Goal: Task Accomplishment & Management: Manage account settings

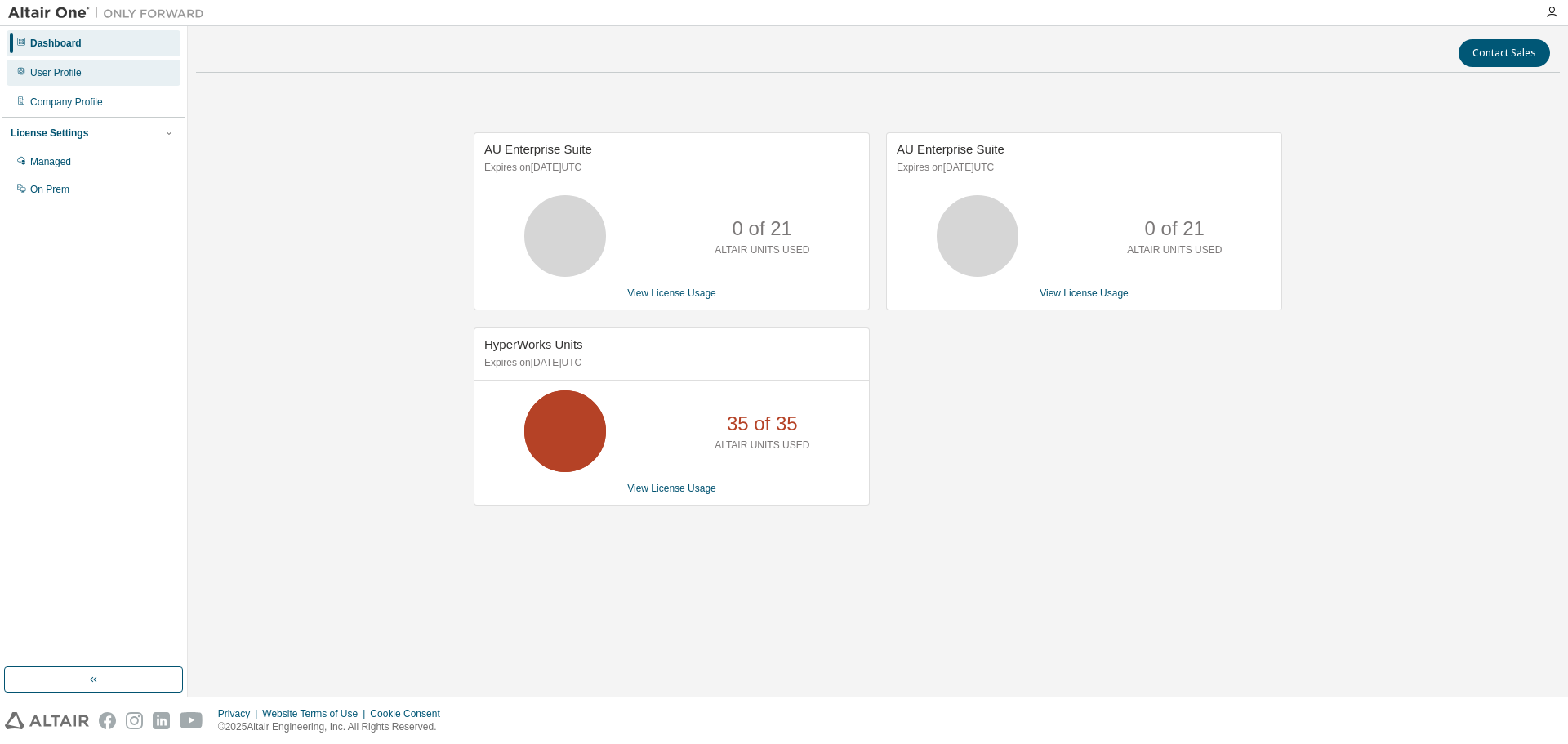
click at [66, 72] on div "User Profile" at bounding box center [56, 73] width 52 height 13
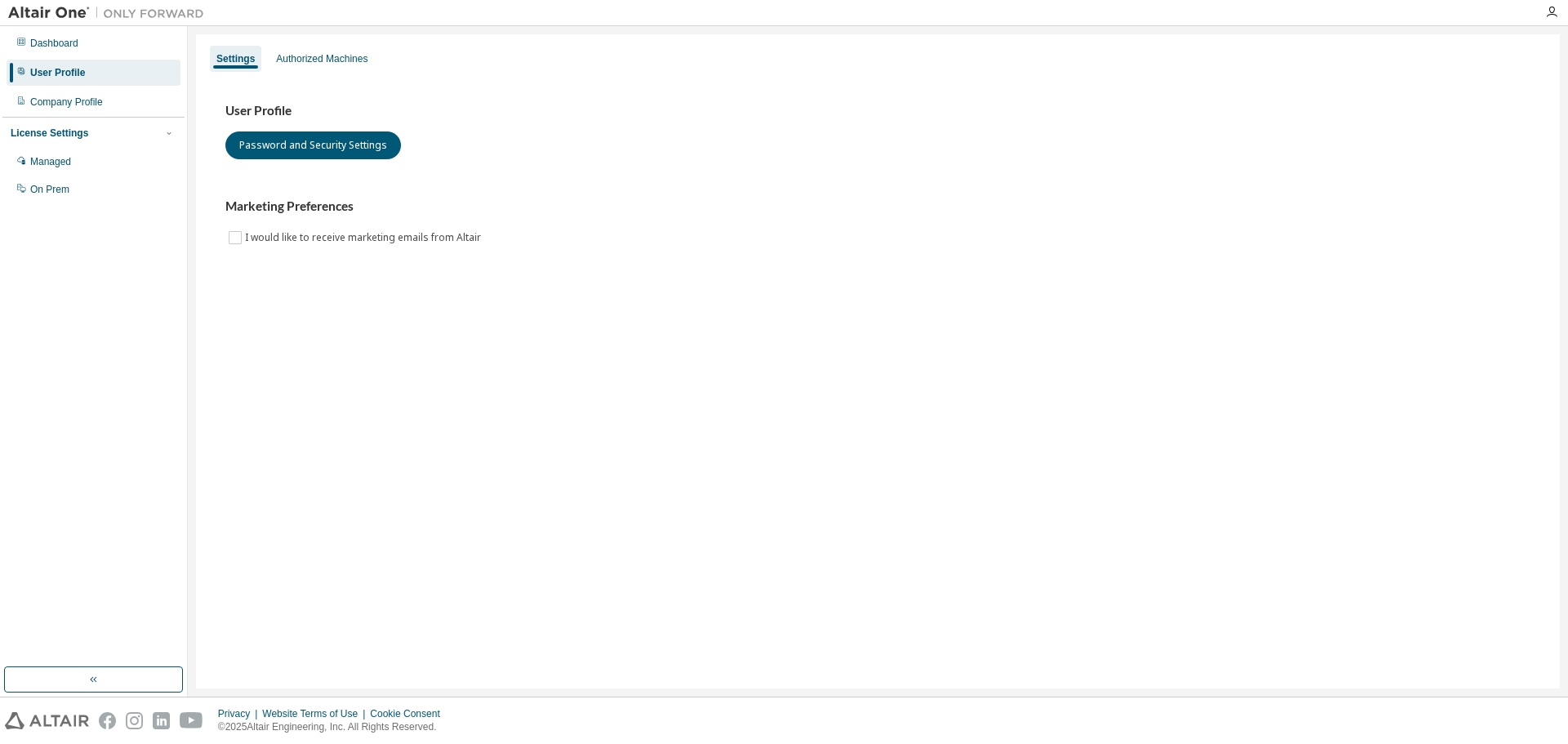
drag, startPoint x: 33, startPoint y: 110, endPoint x: 36, endPoint y: 122, distance: 12.4
click at [32, 109] on div "Company Profile" at bounding box center [93, 102] width 174 height 26
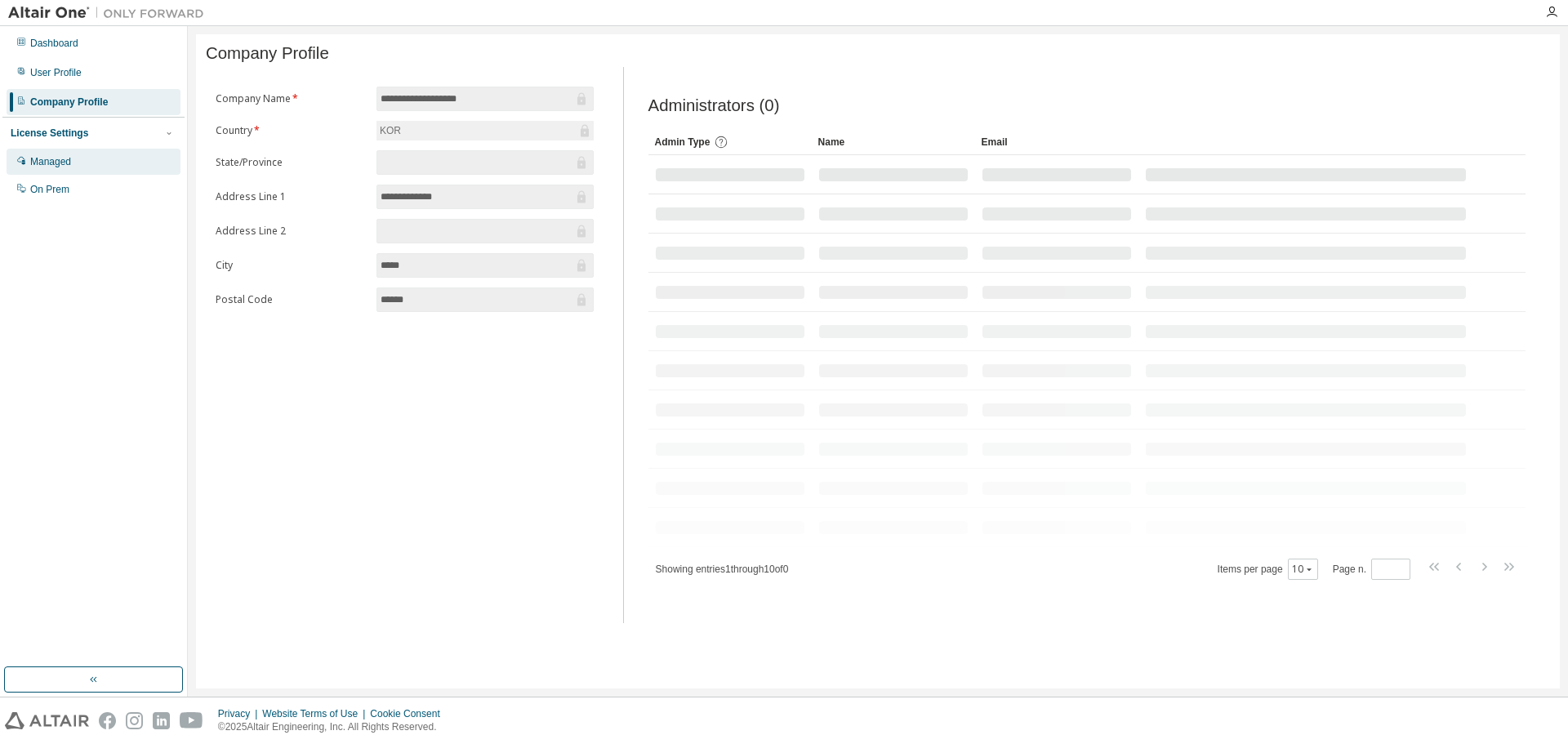
click at [62, 166] on div "Managed" at bounding box center [50, 162] width 41 height 13
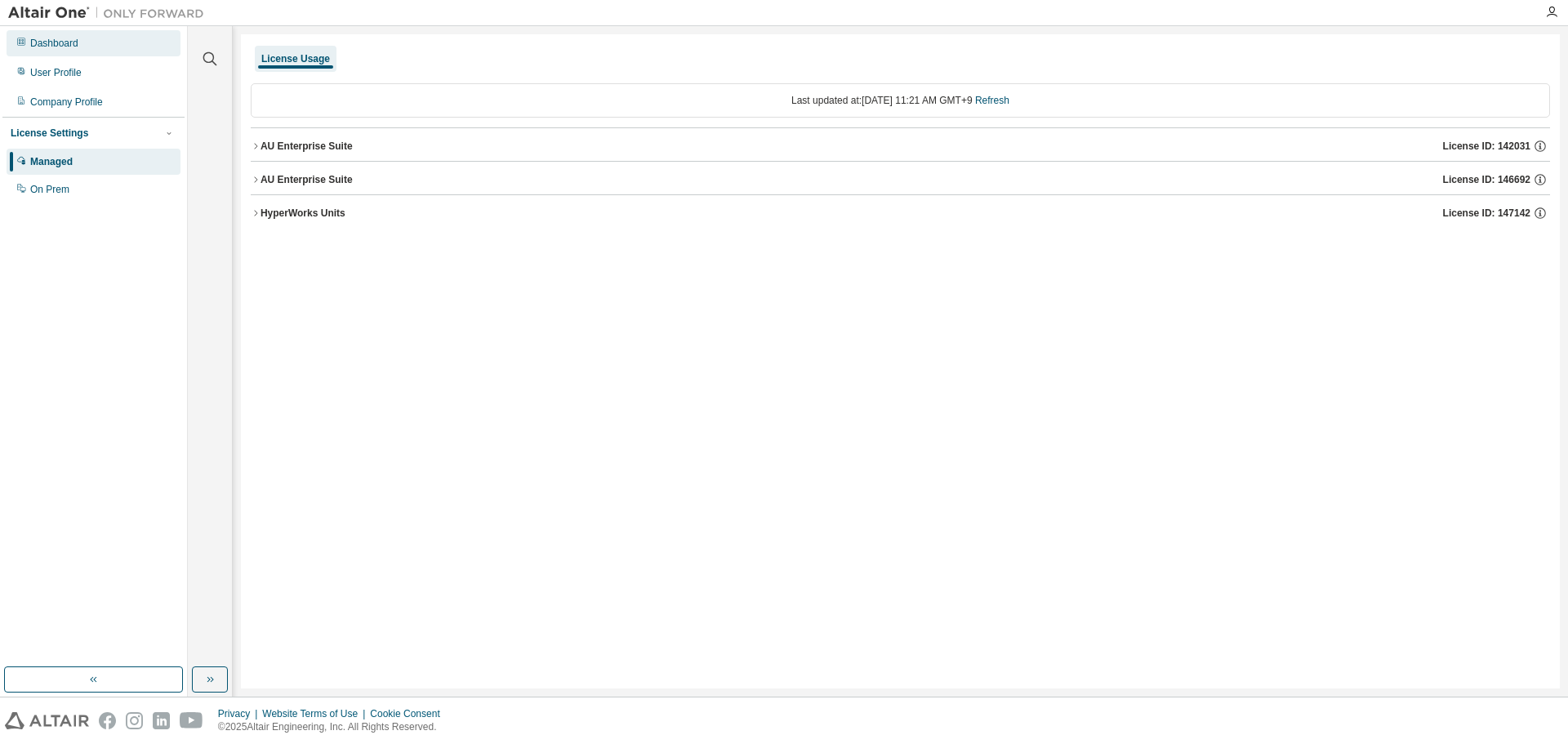
click at [82, 41] on div "Dashboard" at bounding box center [93, 42] width 174 height 26
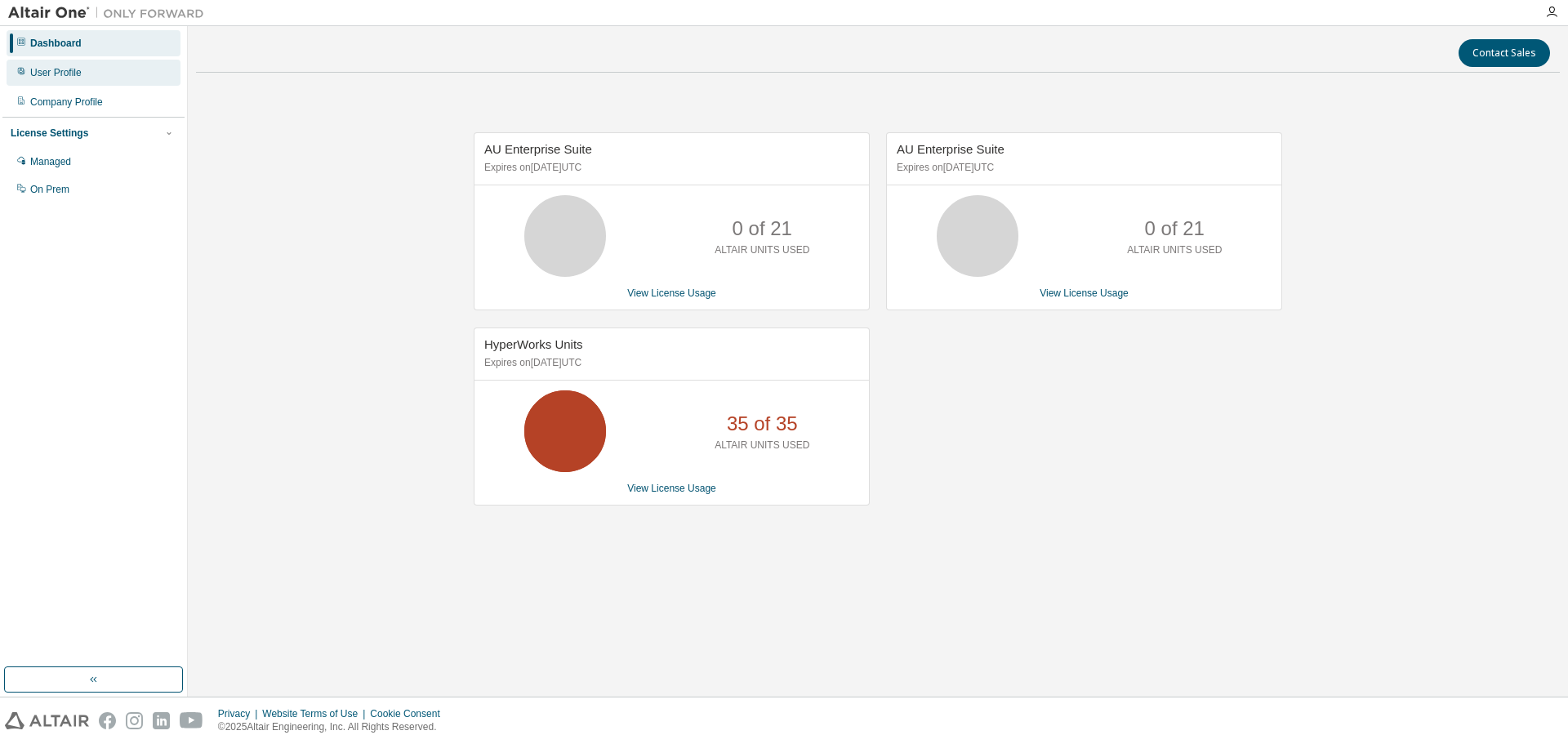
click at [79, 71] on div "User Profile" at bounding box center [56, 73] width 52 height 13
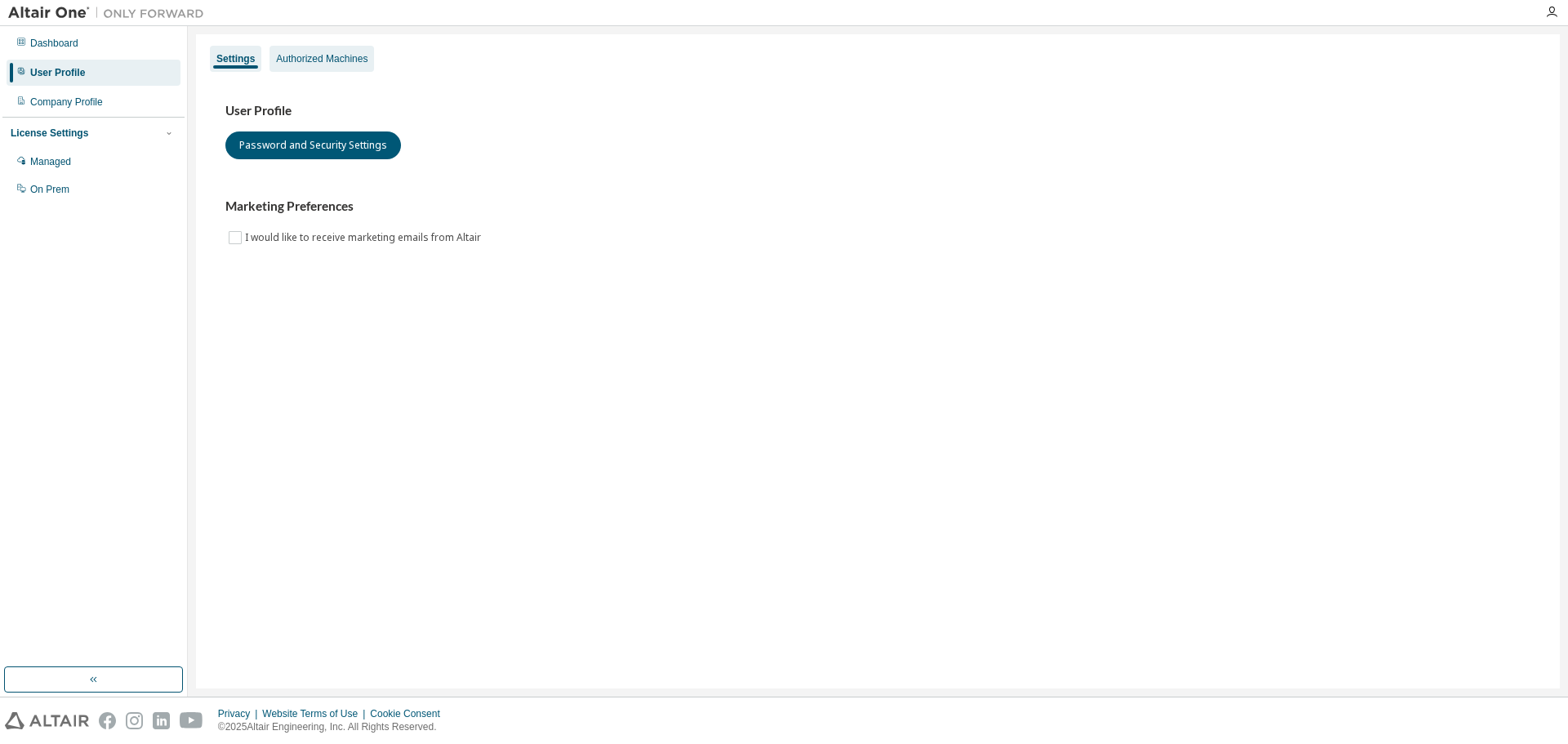
click at [336, 58] on div "Authorized Machines" at bounding box center [321, 59] width 91 height 13
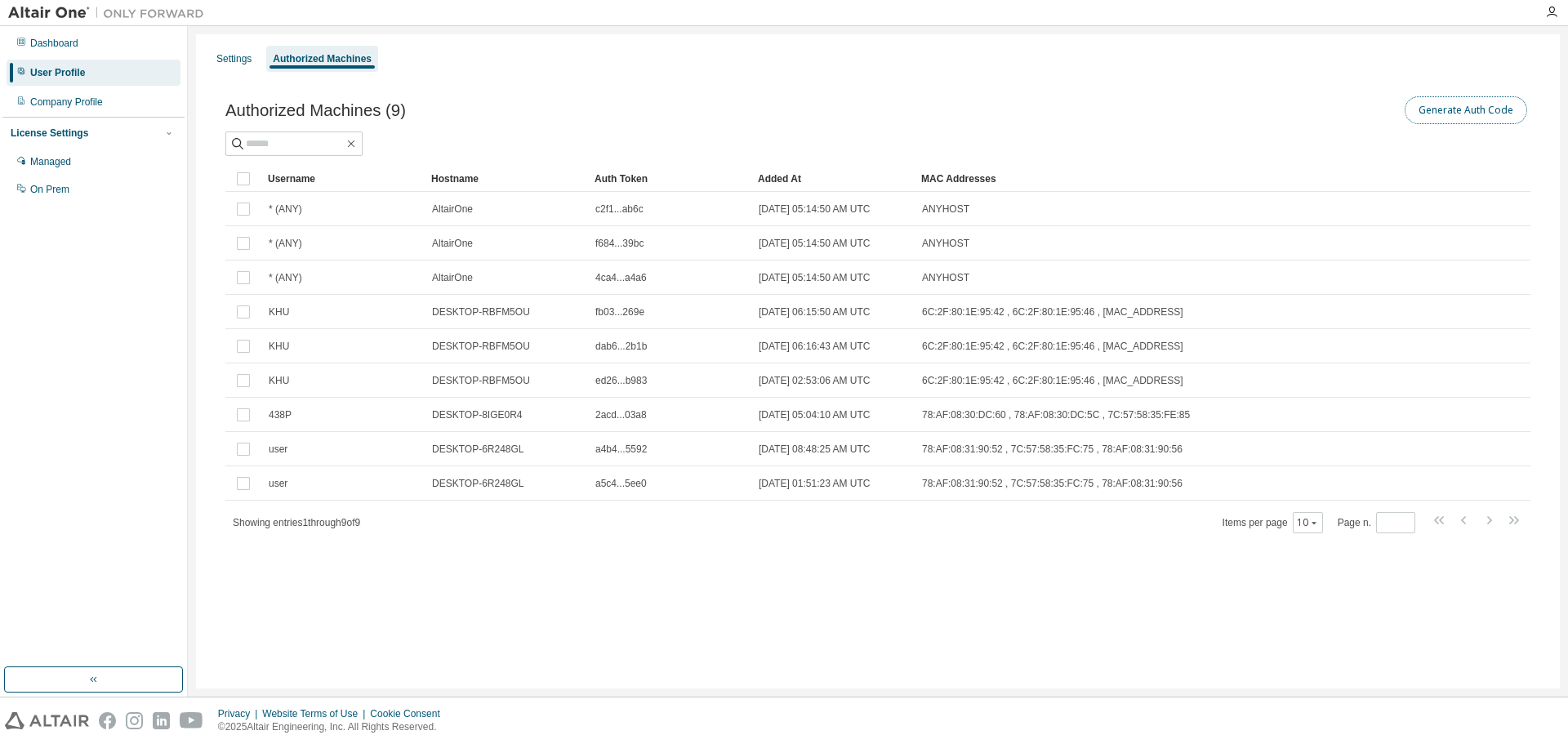
click at [1486, 104] on button "Generate Auth Code" at bounding box center [1466, 109] width 123 height 28
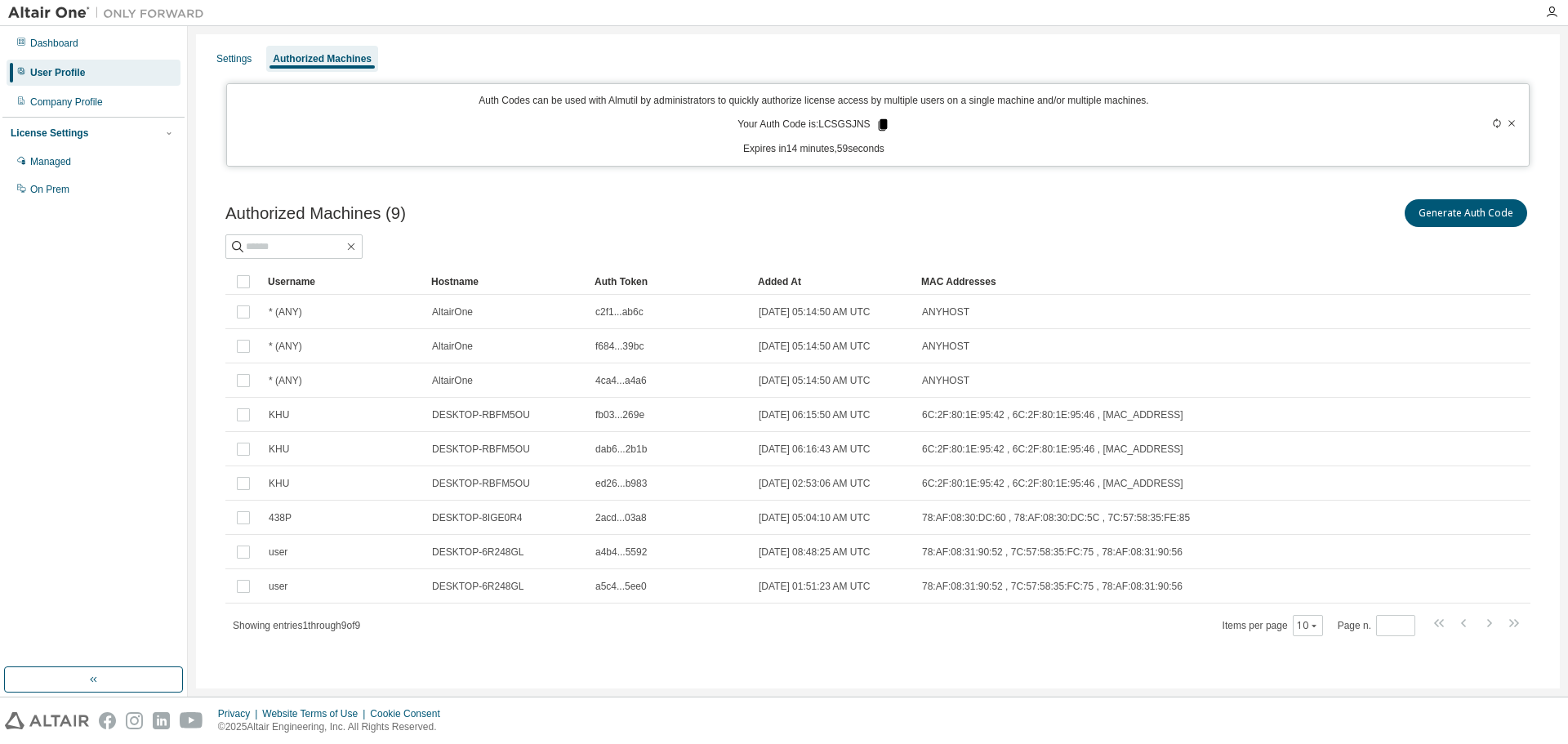
click at [878, 128] on icon at bounding box center [881, 125] width 9 height 12
click at [1210, 179] on div "Authorized Machines (9) Generate Auth Code Clear Load Save Save As Field Operat…" at bounding box center [878, 428] width 1344 height 503
drag, startPoint x: 519, startPoint y: 227, endPoint x: 353, endPoint y: 71, distance: 227.8
click at [509, 213] on div "Authorized Machines (9) Generate Auth Code" at bounding box center [878, 213] width 1305 height 35
click at [221, 62] on div "Settings" at bounding box center [233, 59] width 36 height 13
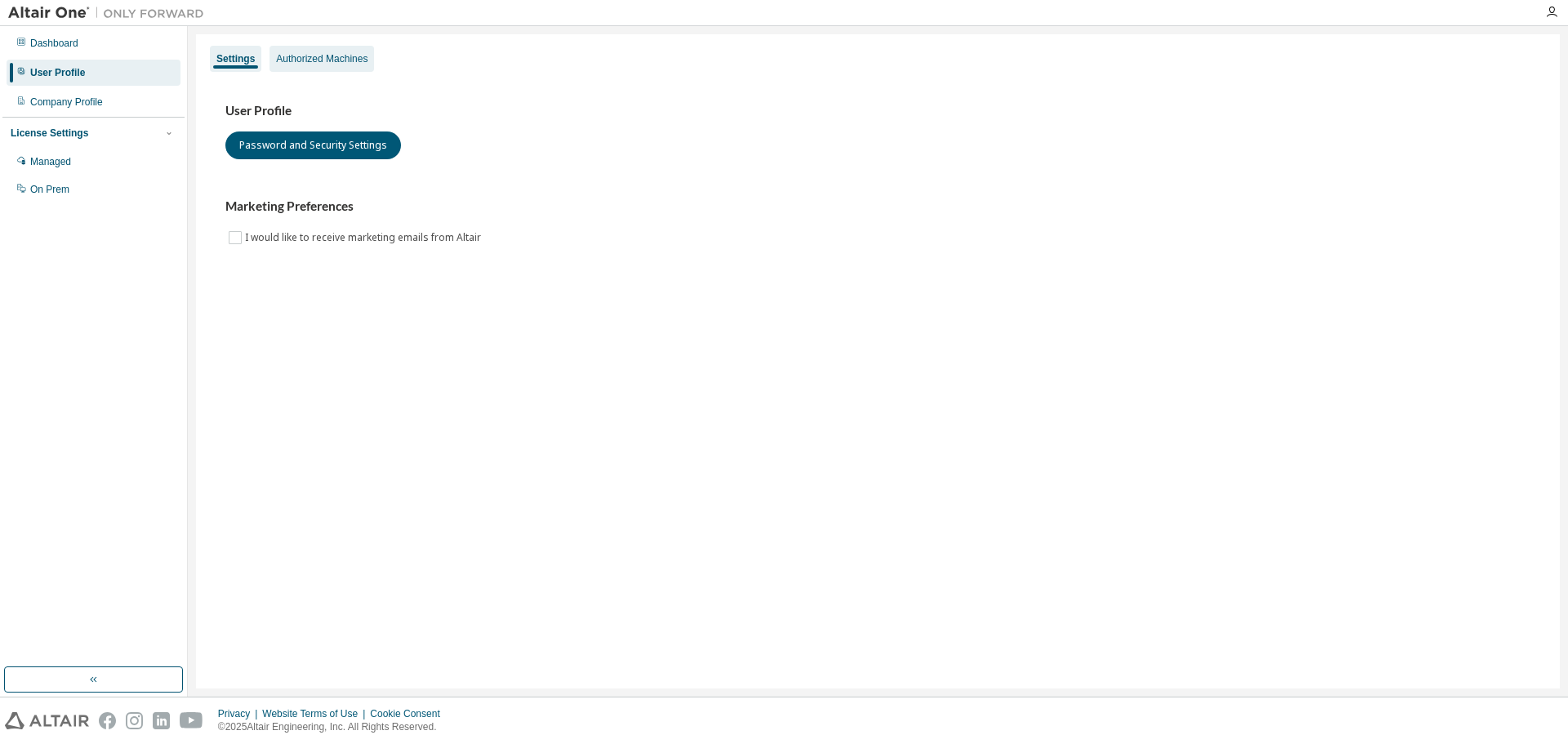
click at [308, 52] on div "Authorized Machines" at bounding box center [322, 59] width 105 height 26
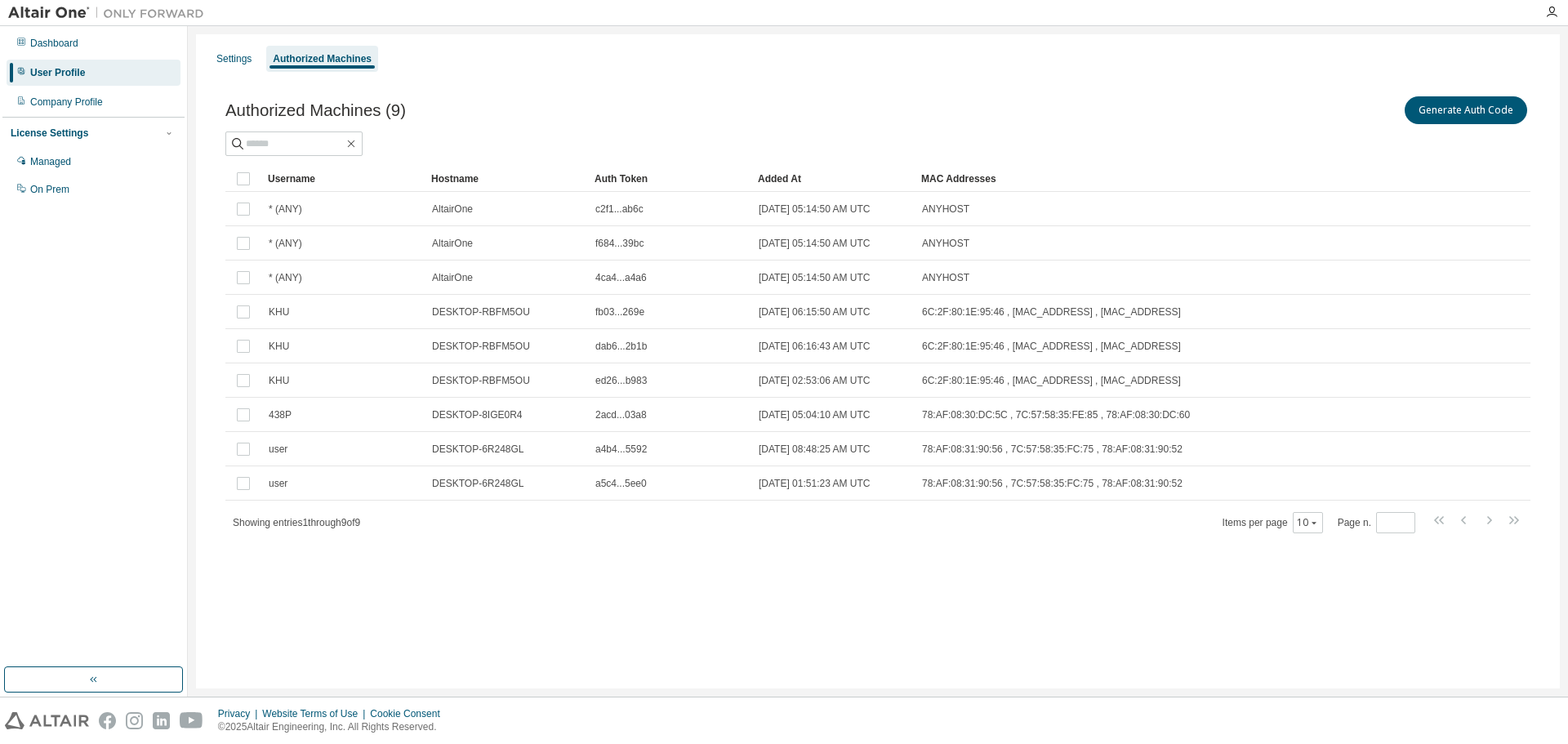
drag, startPoint x: 1027, startPoint y: 139, endPoint x: 647, endPoint y: 107, distance: 381.3
click at [1025, 139] on div at bounding box center [878, 144] width 1305 height 25
click at [1454, 107] on button "Generate Auth Code" at bounding box center [1466, 109] width 123 height 28
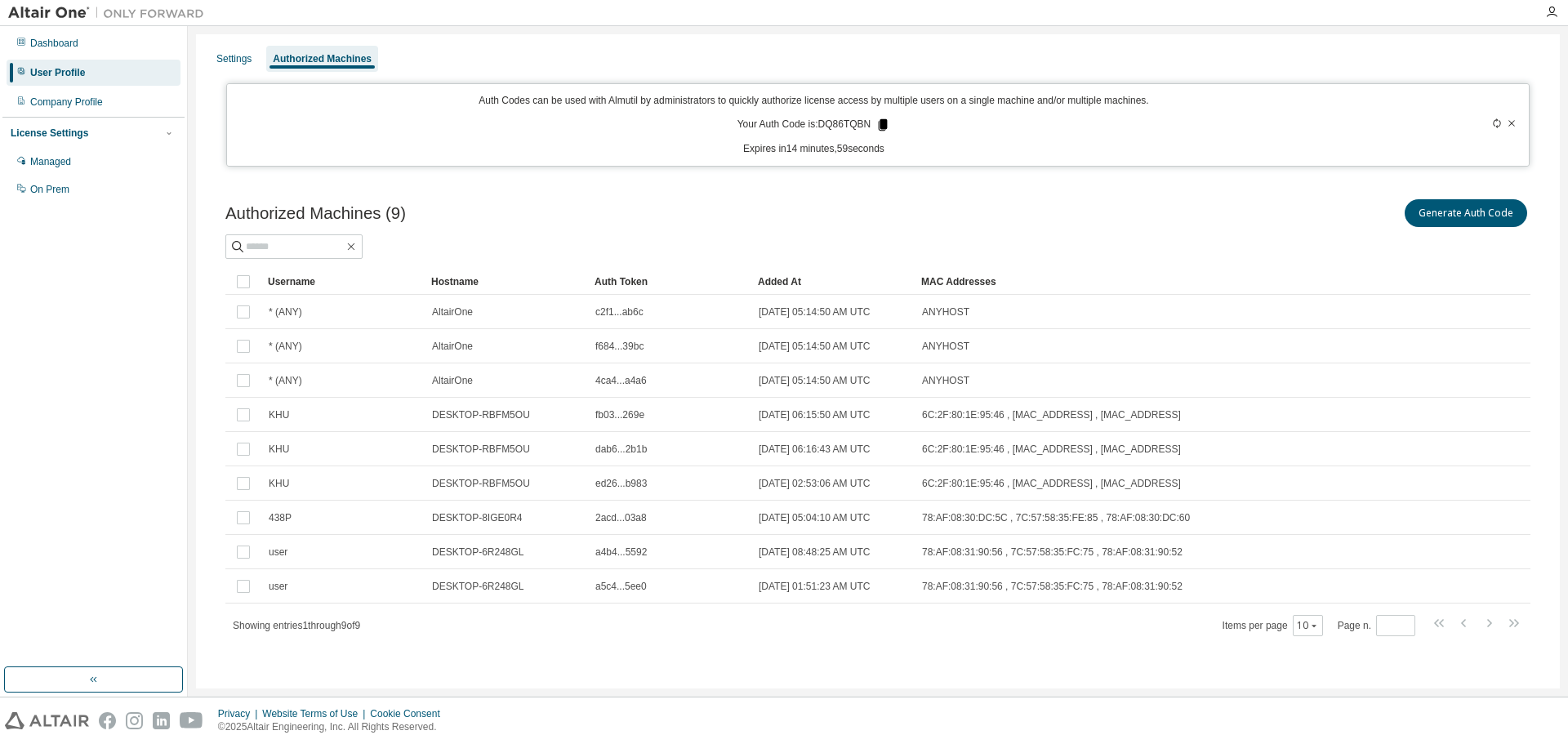
click at [883, 125] on icon at bounding box center [882, 124] width 14 height 14
click at [478, 625] on div "Showing entries 1 through 9 of 9 Items per page 10 Page n. *" at bounding box center [878, 625] width 1305 height 24
click at [511, 662] on div "Authorized Machines (9) Generate Auth Code Clear Load Save Save As Field Operat…" at bounding box center [878, 428] width 1344 height 503
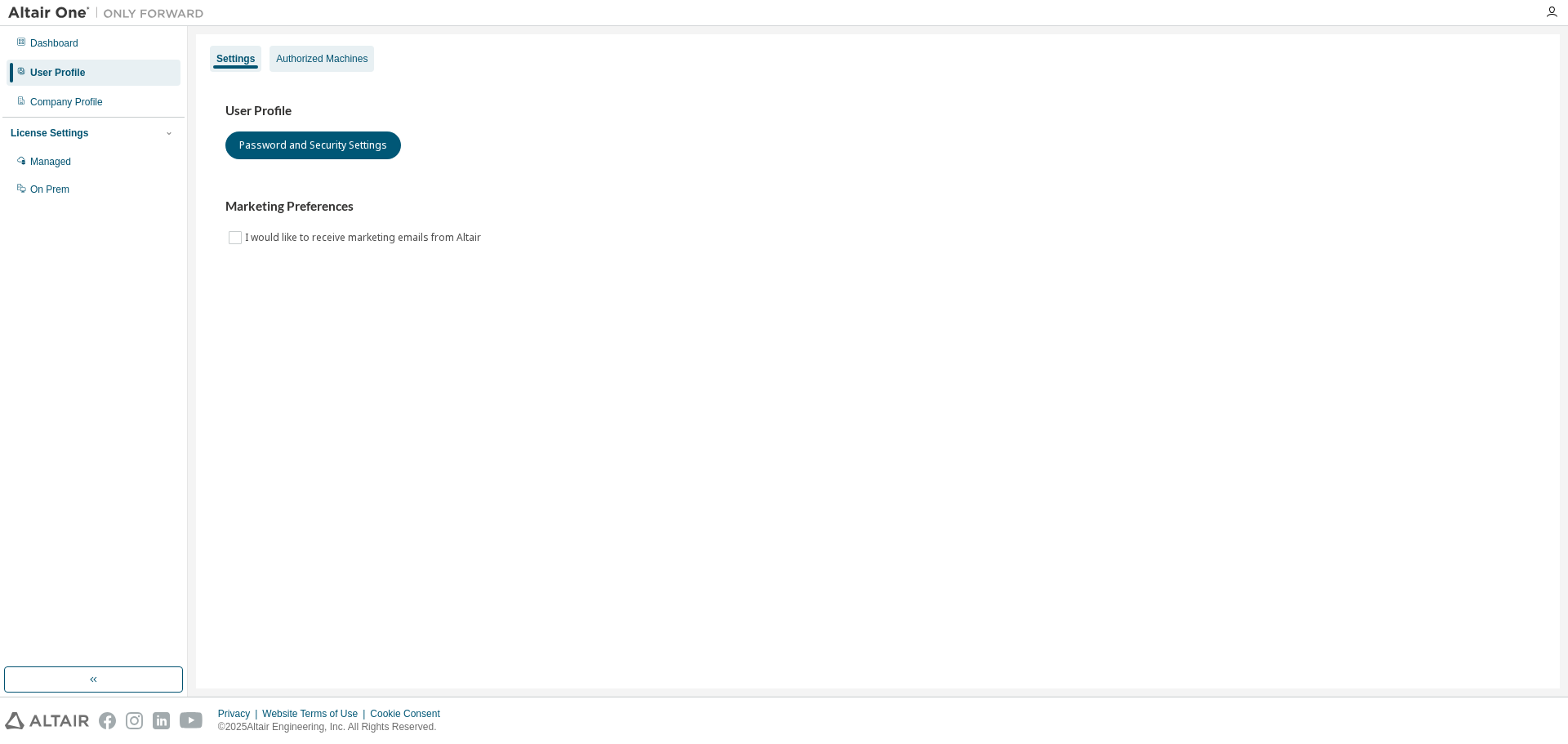
click at [337, 55] on div "Authorized Machines" at bounding box center [321, 59] width 91 height 13
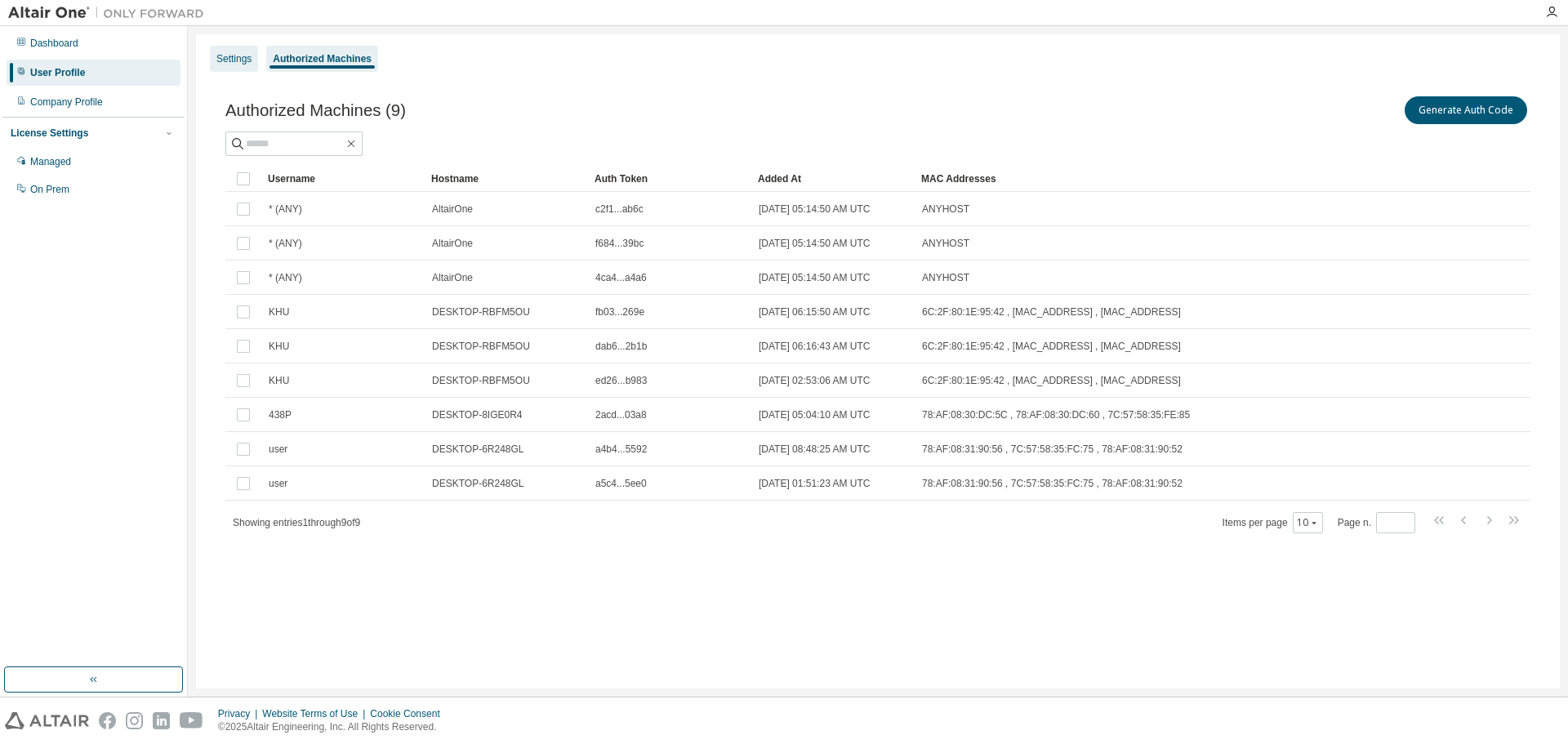
click at [228, 58] on div "Settings" at bounding box center [233, 59] width 36 height 13
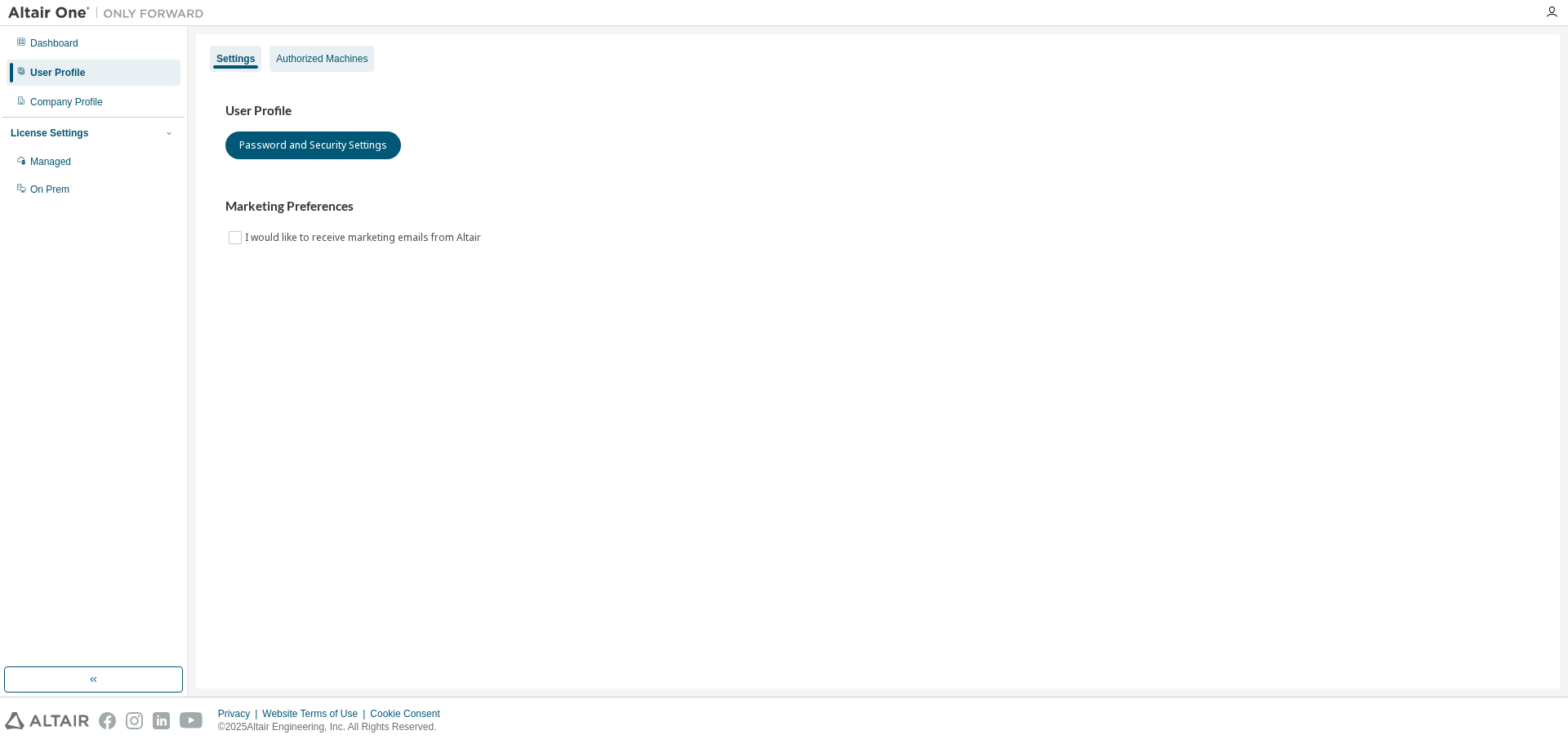
click at [303, 60] on div "Authorized Machines" at bounding box center [321, 59] width 91 height 13
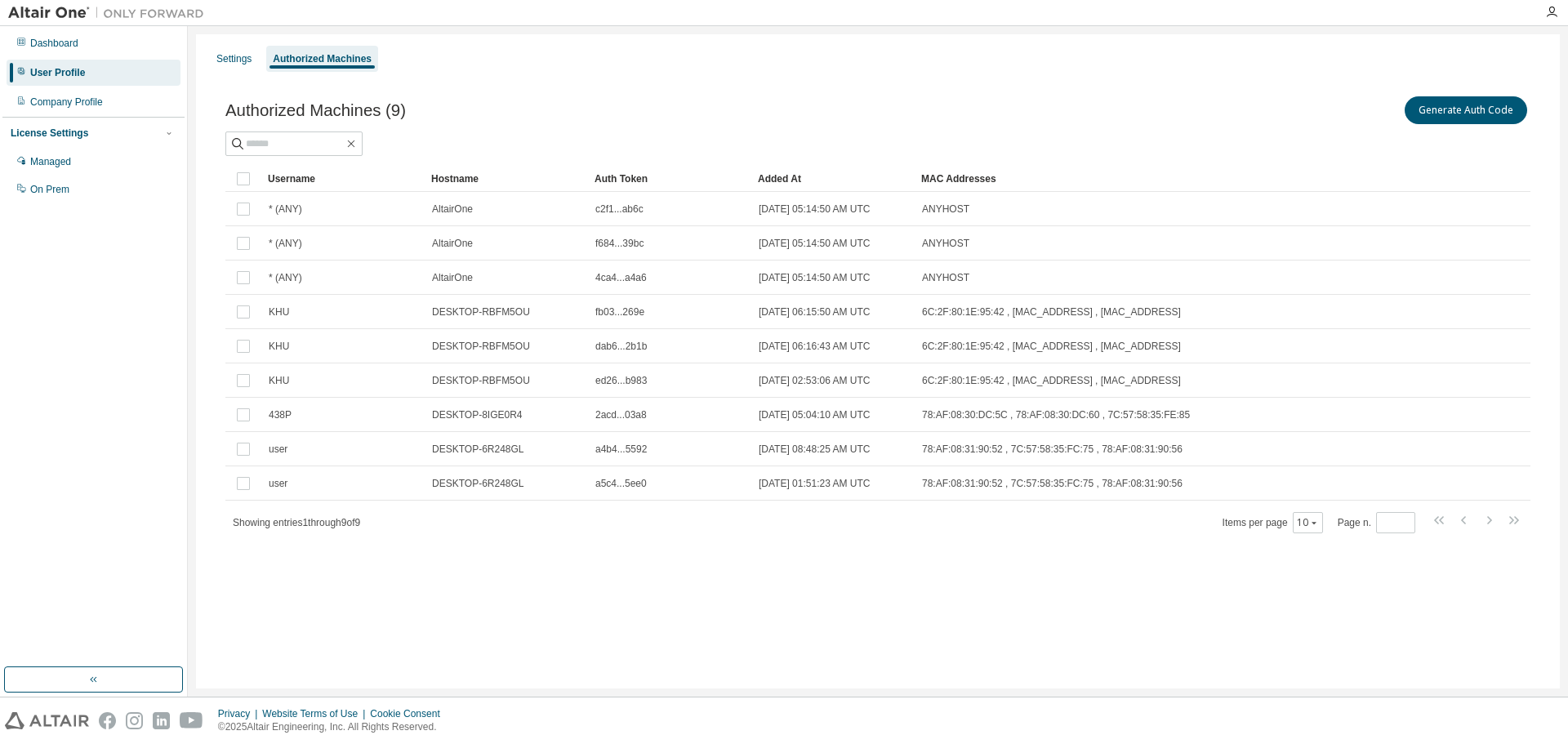
click at [1194, 129] on div "Authorized Machines (9) Generate Auth Code" at bounding box center [878, 124] width 1305 height 62
click at [1196, 175] on div "MAC Addresses" at bounding box center [1140, 179] width 438 height 26
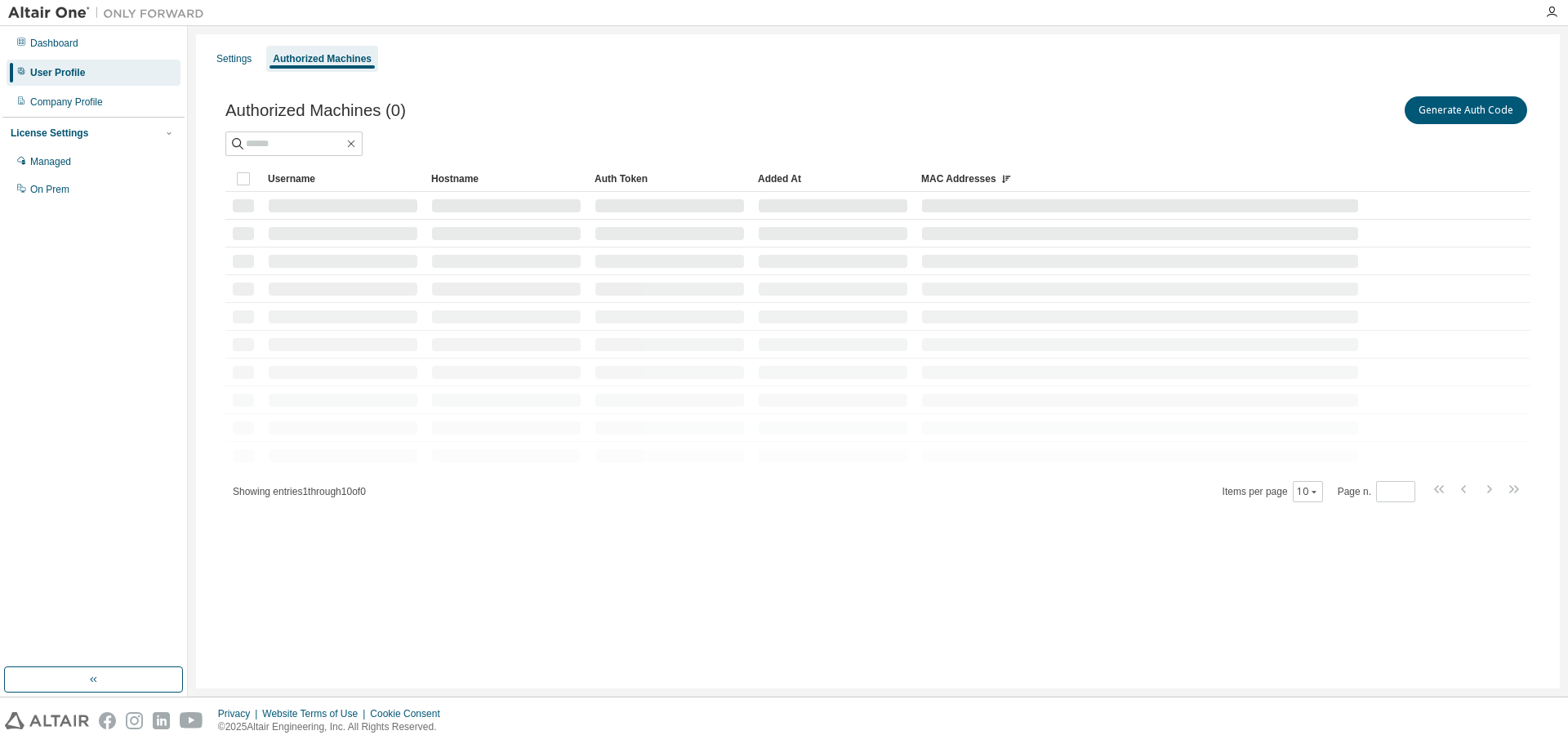
click at [1196, 175] on div "MAC Addresses" at bounding box center [1140, 179] width 438 height 26
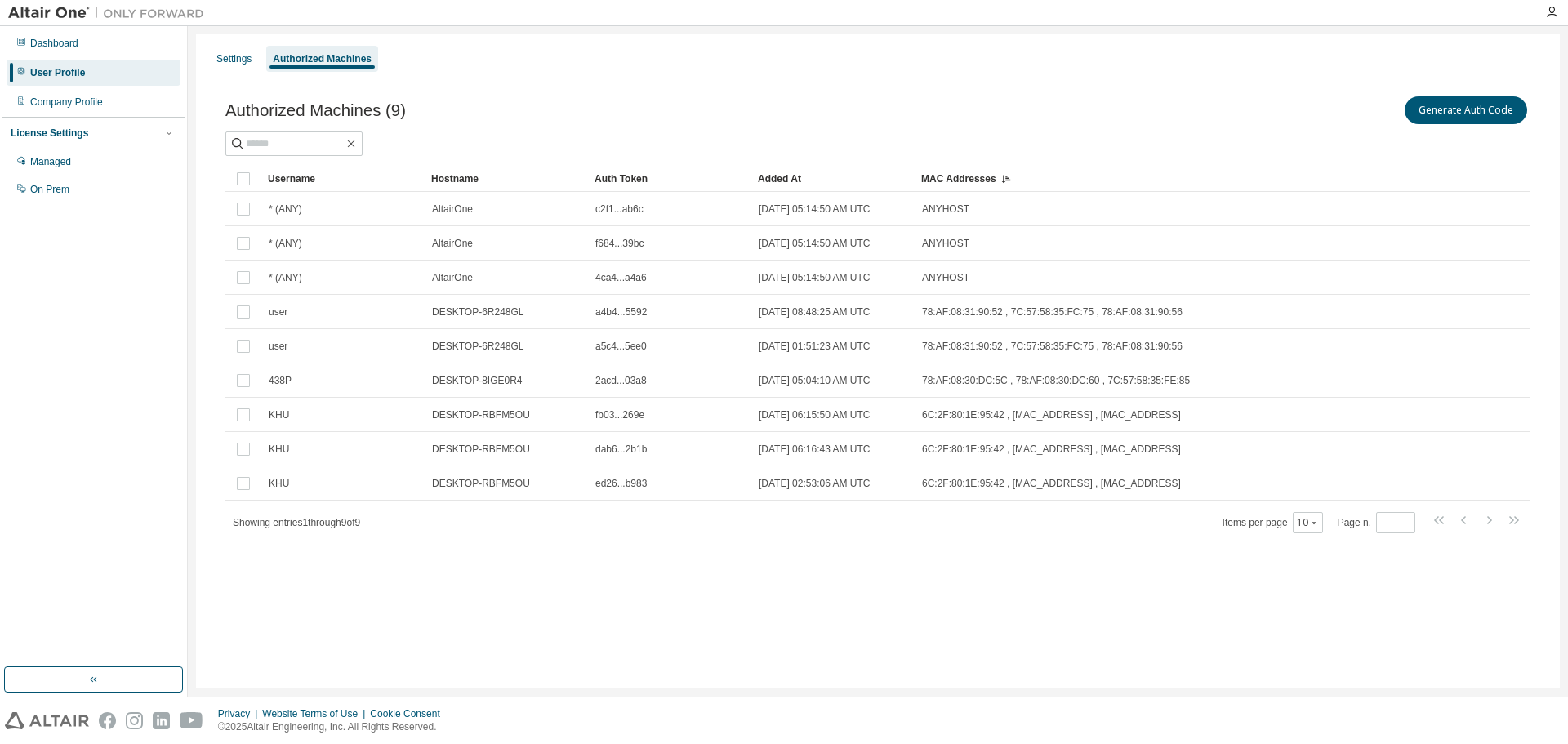
click at [779, 587] on div "Settings Authorized Machines Authorized Machines (9) Generate Auth Code Clear L…" at bounding box center [878, 361] width 1363 height 654
click at [986, 175] on div "MAC Addresses" at bounding box center [1140, 179] width 438 height 26
click at [220, 47] on div "Settings" at bounding box center [234, 59] width 48 height 26
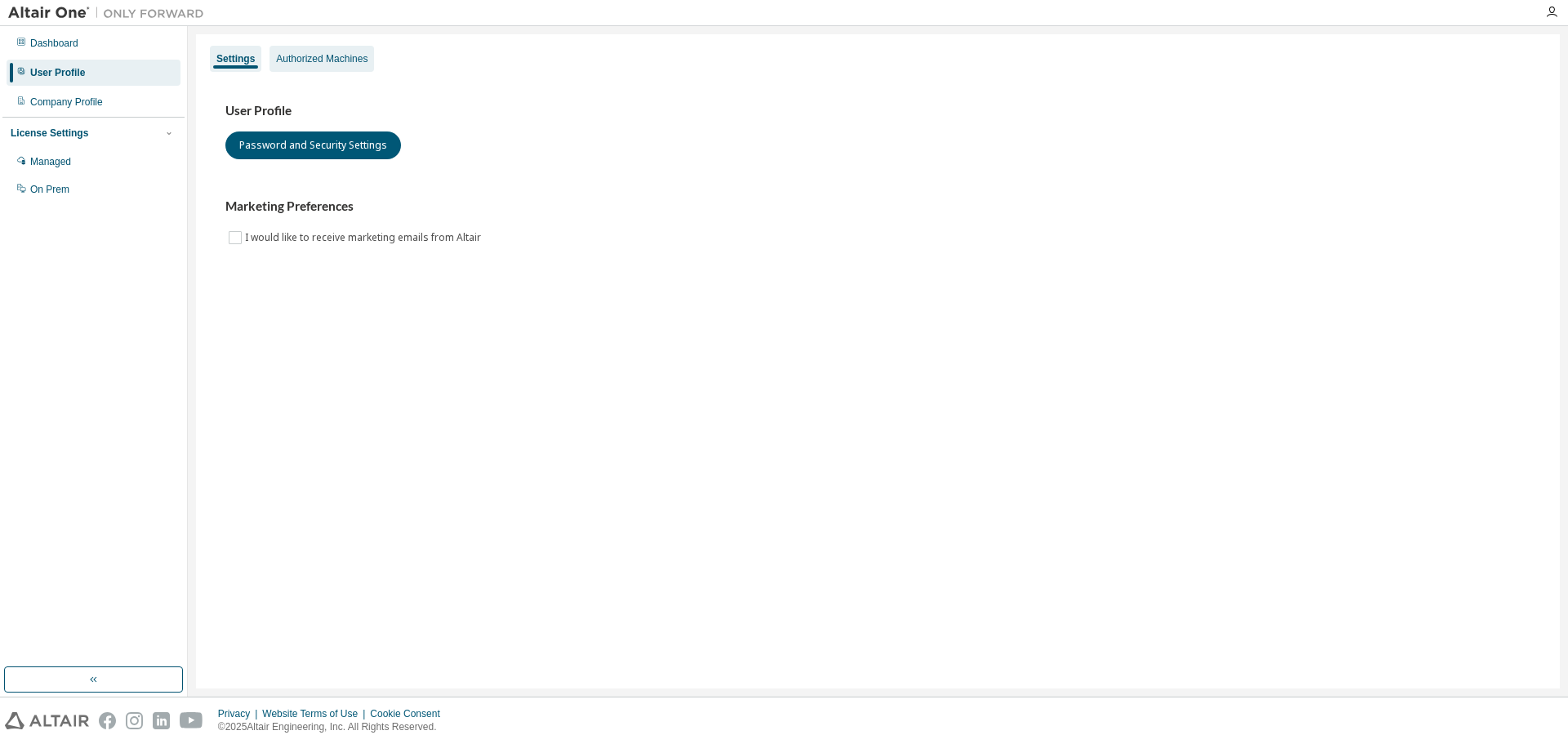
click at [313, 64] on div "Authorized Machines" at bounding box center [321, 59] width 91 height 13
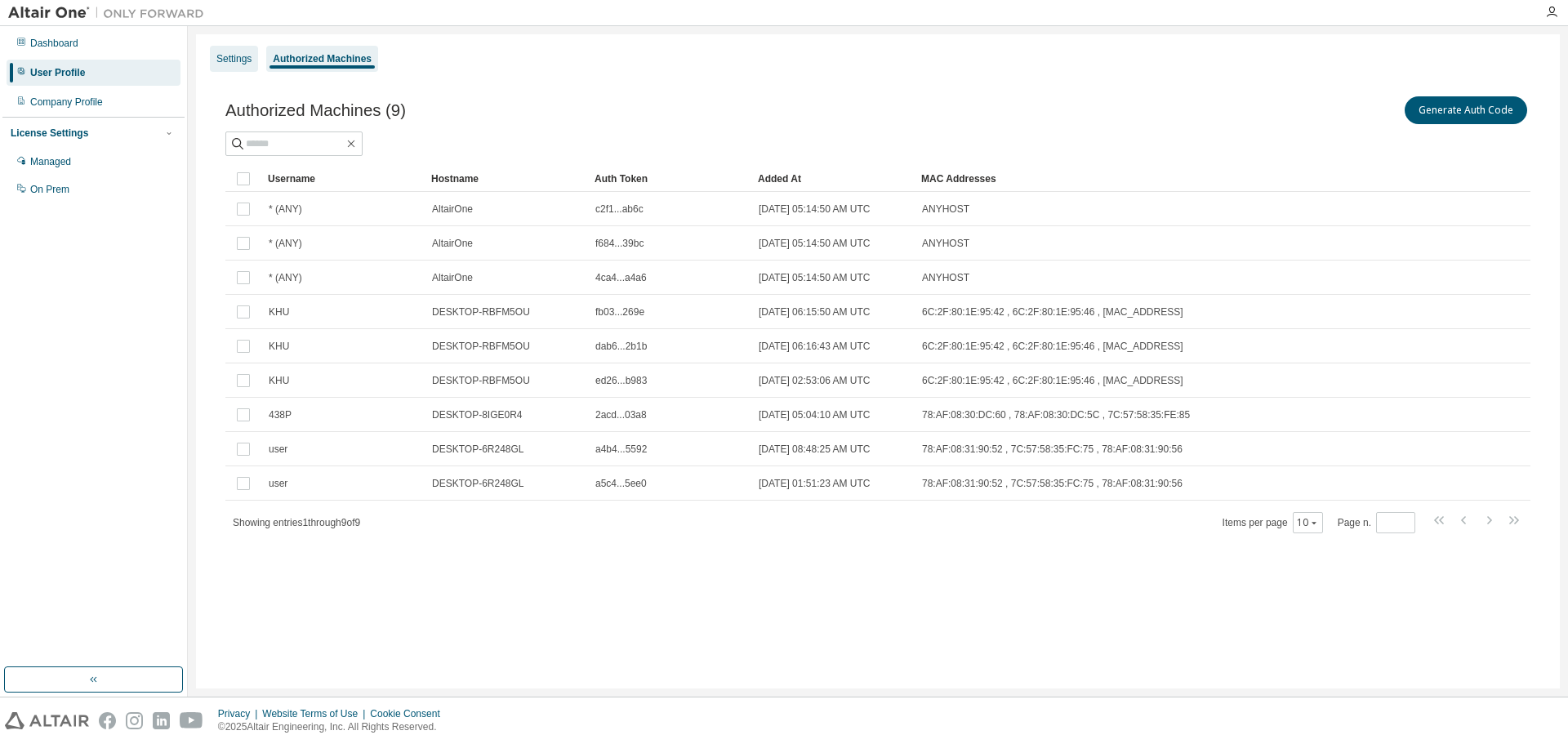
click at [252, 66] on div "Settings" at bounding box center [234, 59] width 48 height 26
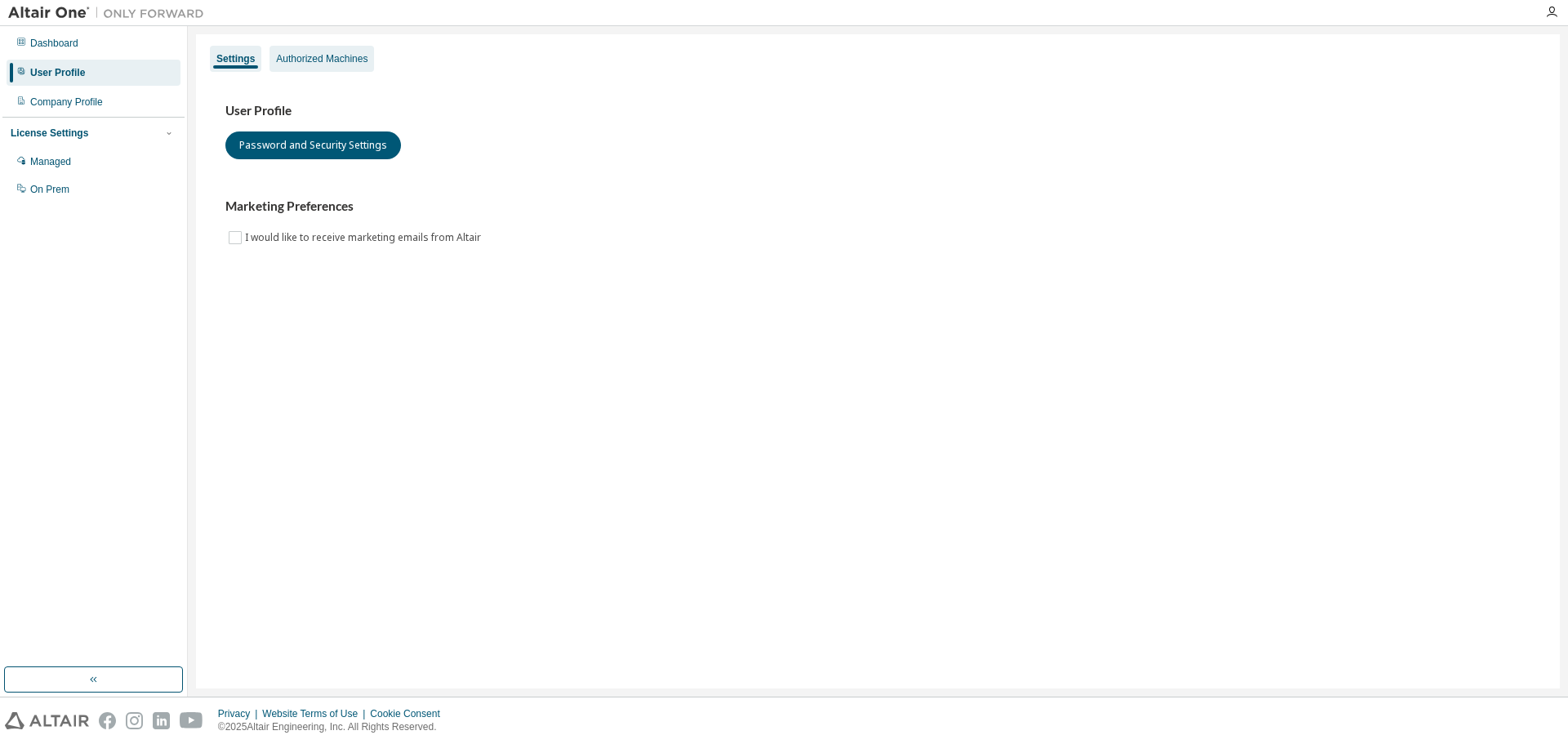
click at [324, 60] on div "Authorized Machines" at bounding box center [321, 59] width 91 height 13
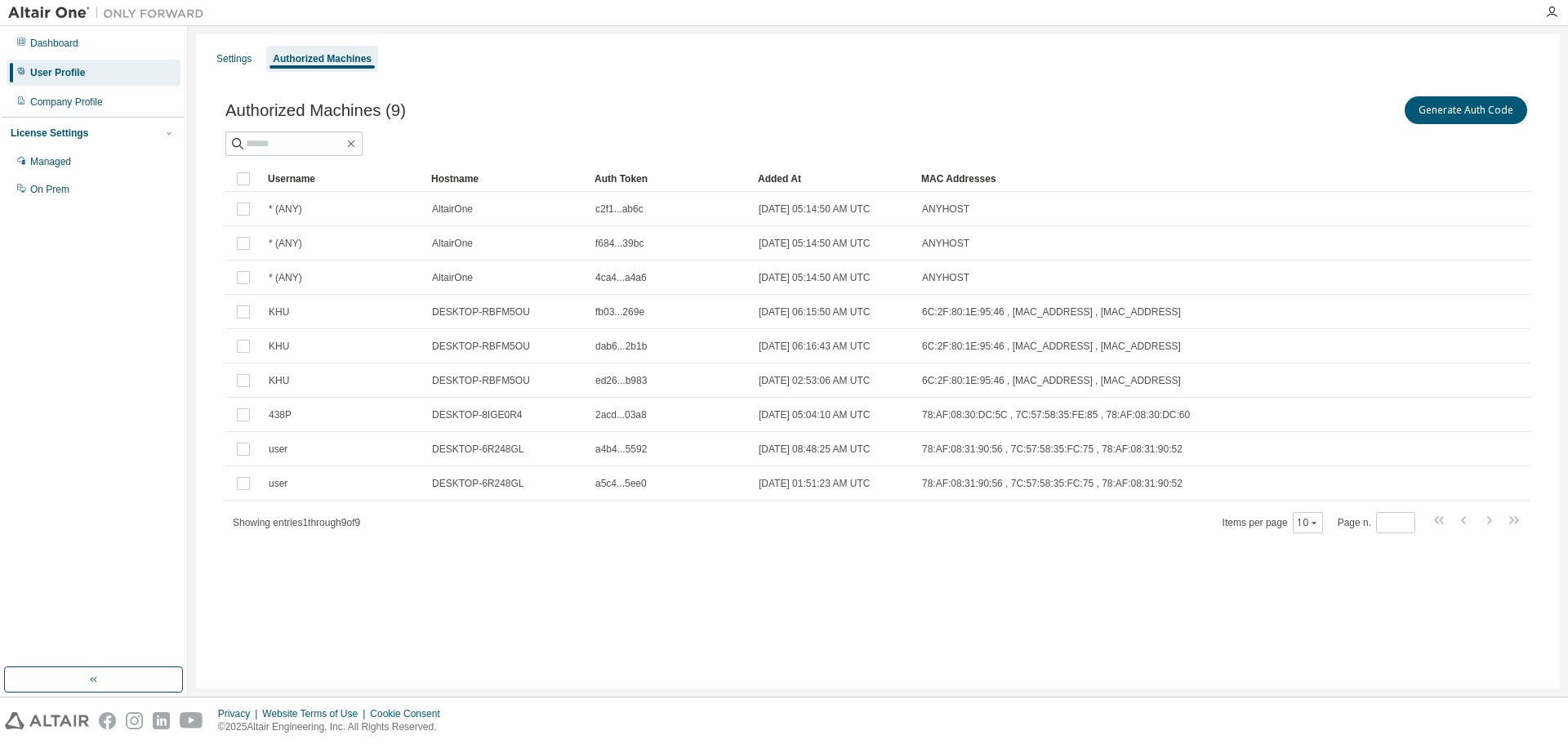
click at [906, 622] on div "Settings Authorized Machines Authorized Machines (9) Generate Auth Code Clear L…" at bounding box center [878, 361] width 1363 height 654
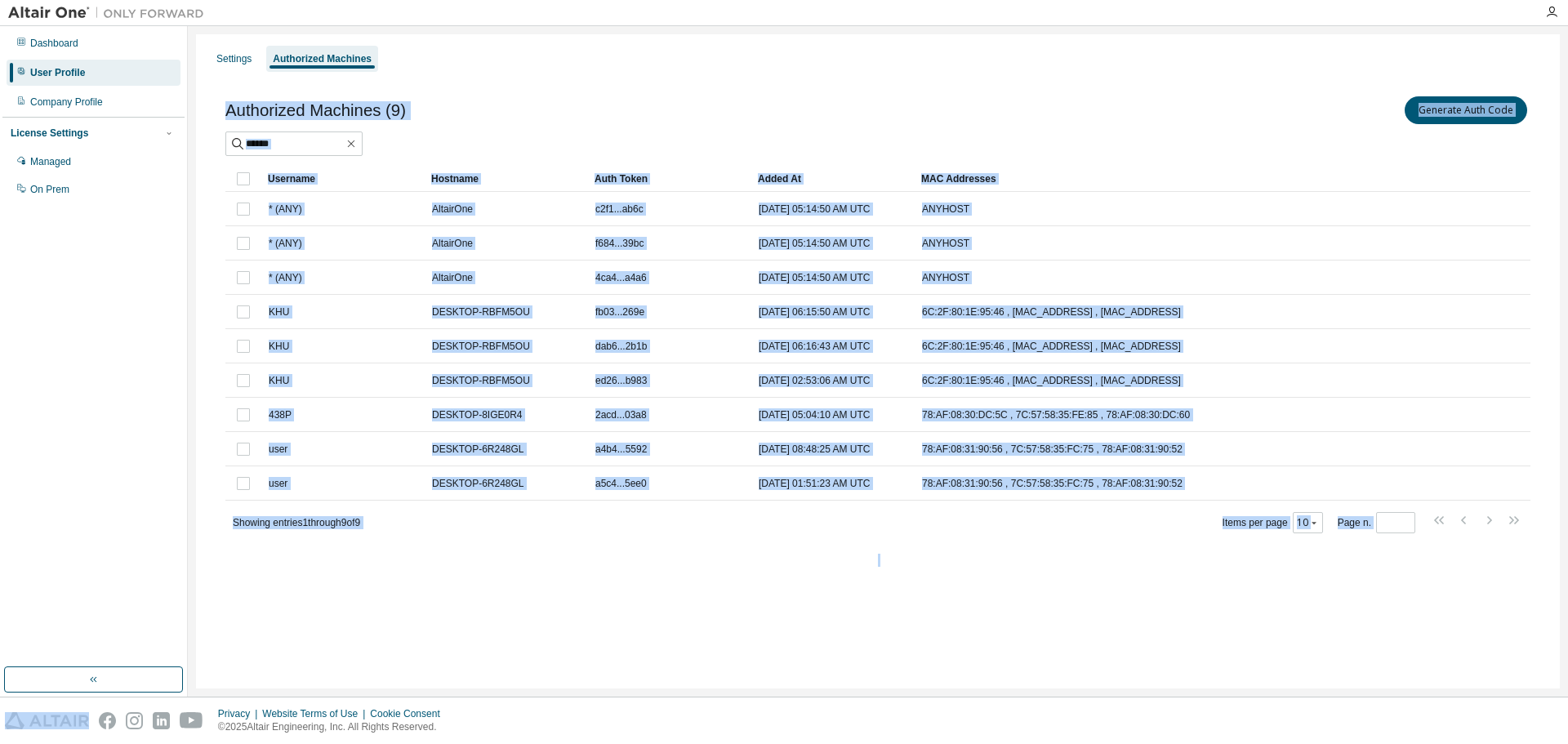
click at [906, 621] on div "Settings Authorized Machines Authorized Machines (9) Generate Auth Code Clear L…" at bounding box center [878, 361] width 1363 height 654
click at [603, 603] on div "Settings Authorized Machines Authorized Machines (9) Generate Auth Code Clear L…" at bounding box center [878, 361] width 1363 height 654
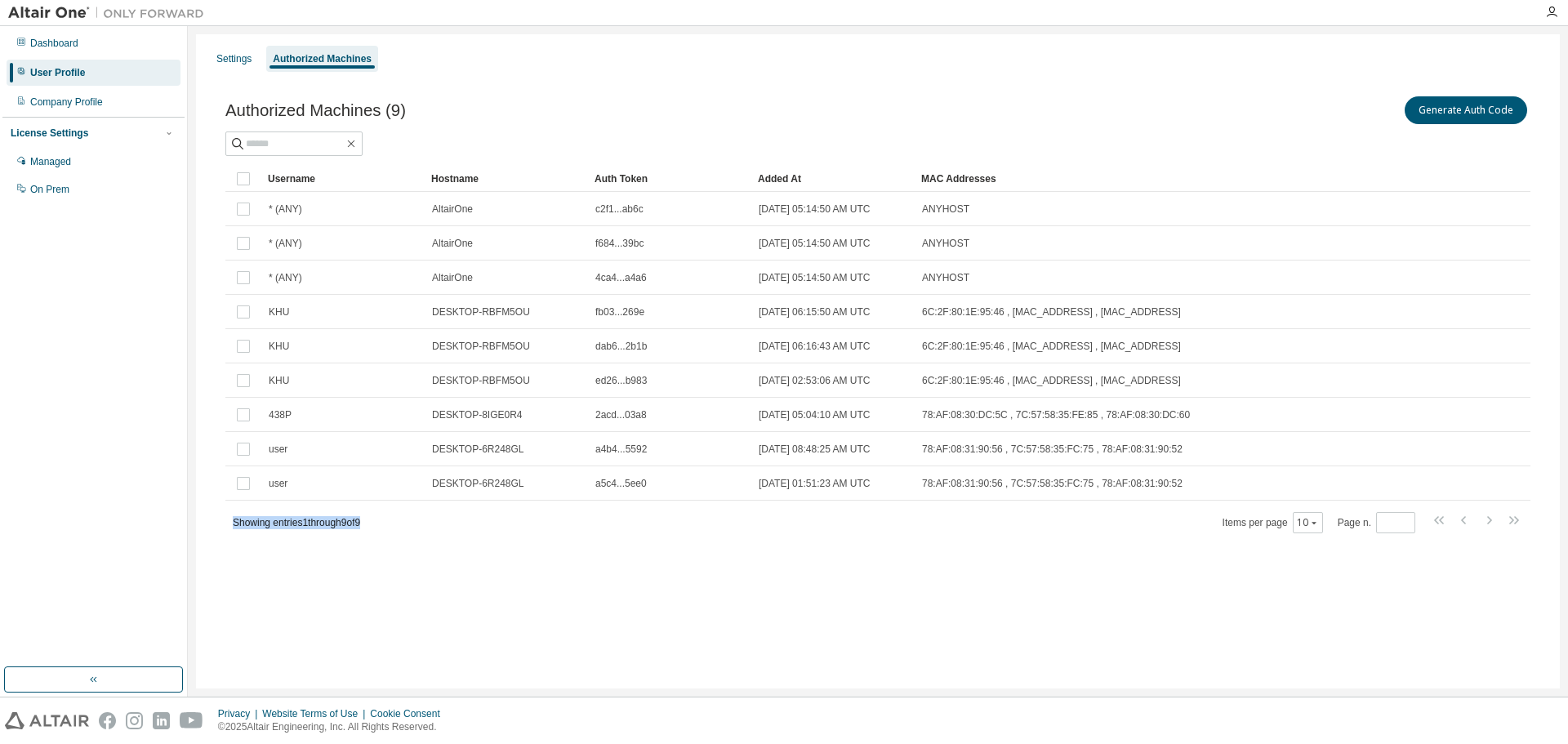
drag, startPoint x: 234, startPoint y: 522, endPoint x: 379, endPoint y: 524, distance: 145.0
click at [379, 524] on div "Showing entries 1 through 9 of 9 Items per page 10 Page n. *" at bounding box center [878, 522] width 1305 height 24
drag, startPoint x: 393, startPoint y: 521, endPoint x: 229, endPoint y: 529, distance: 164.2
click at [229, 529] on div "Showing entries 1 through 9 of 9 Items per page 10 Page n. *" at bounding box center [878, 522] width 1305 height 24
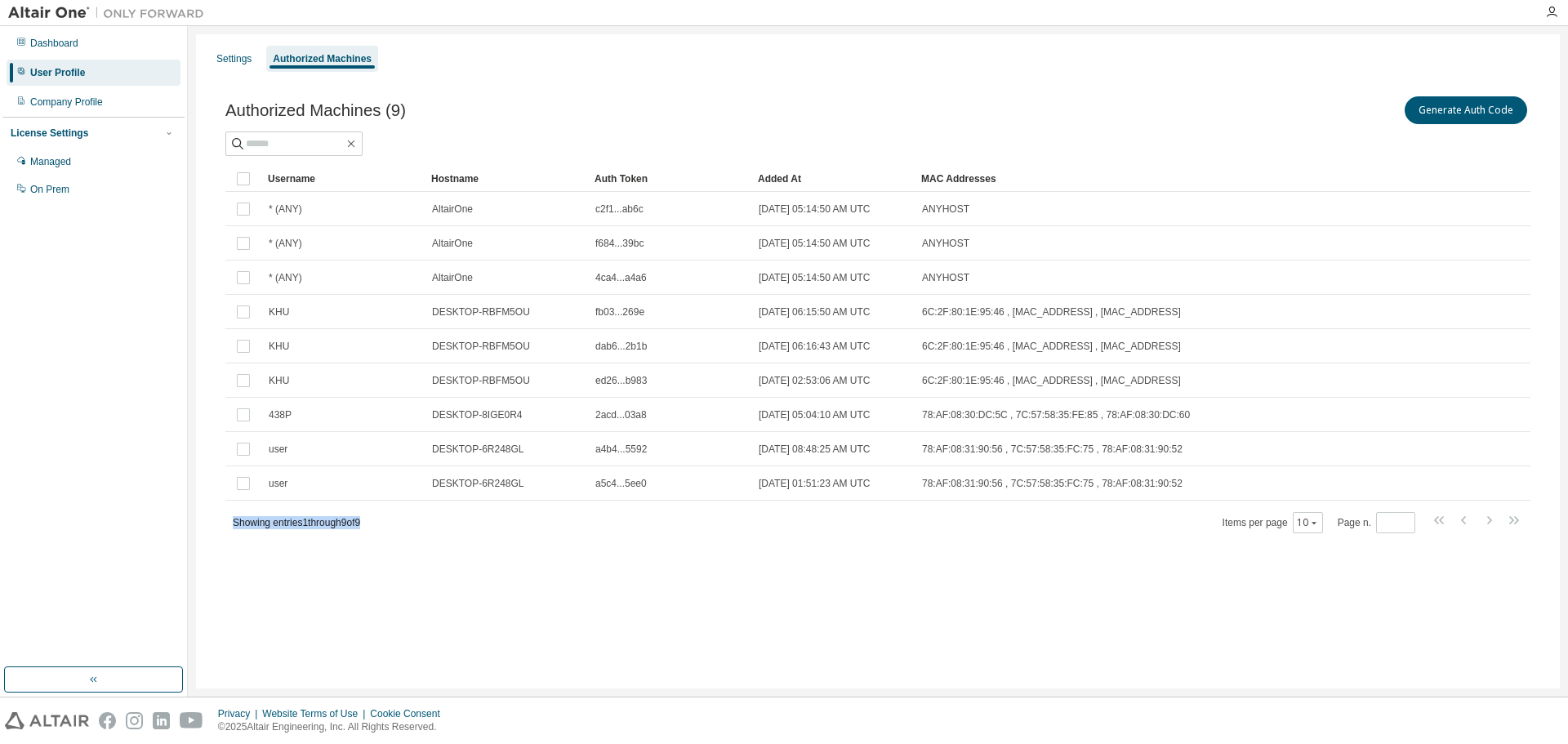
click at [229, 529] on div "Showing entries 1 through 9 of 9 Items per page 10 Page n. *" at bounding box center [878, 522] width 1305 height 24
drag, startPoint x: 232, startPoint y: 525, endPoint x: 436, endPoint y: 531, distance: 204.1
click at [436, 531] on div "Showing entries 1 through 9 of 9 Items per page 10 Page n. *" at bounding box center [878, 522] width 1305 height 24
click at [437, 531] on div "Showing entries 1 through 9 of 9 Items per page 10 Page n. *" at bounding box center [878, 522] width 1305 height 24
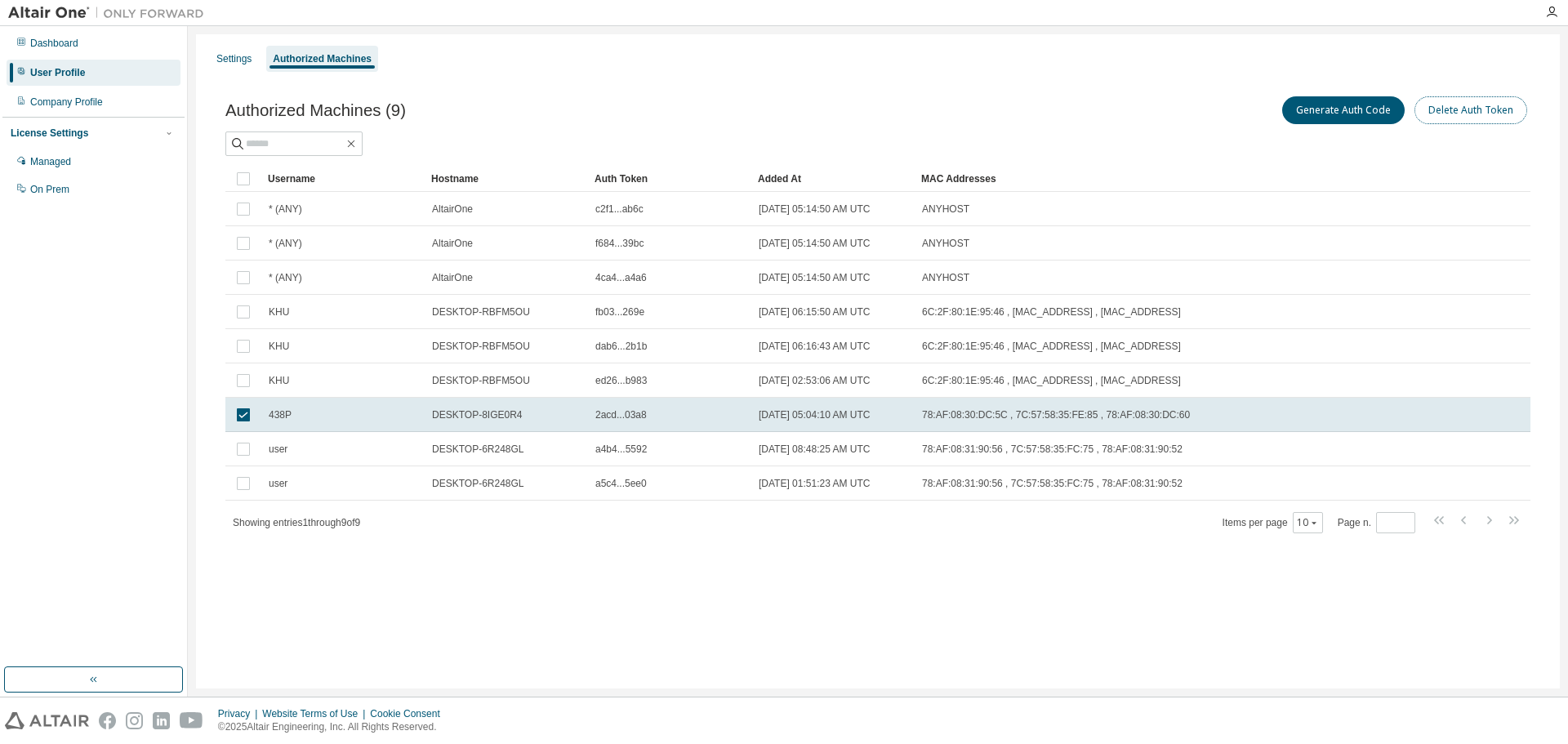
click at [1455, 112] on button "Delete Auth Token" at bounding box center [1470, 109] width 112 height 28
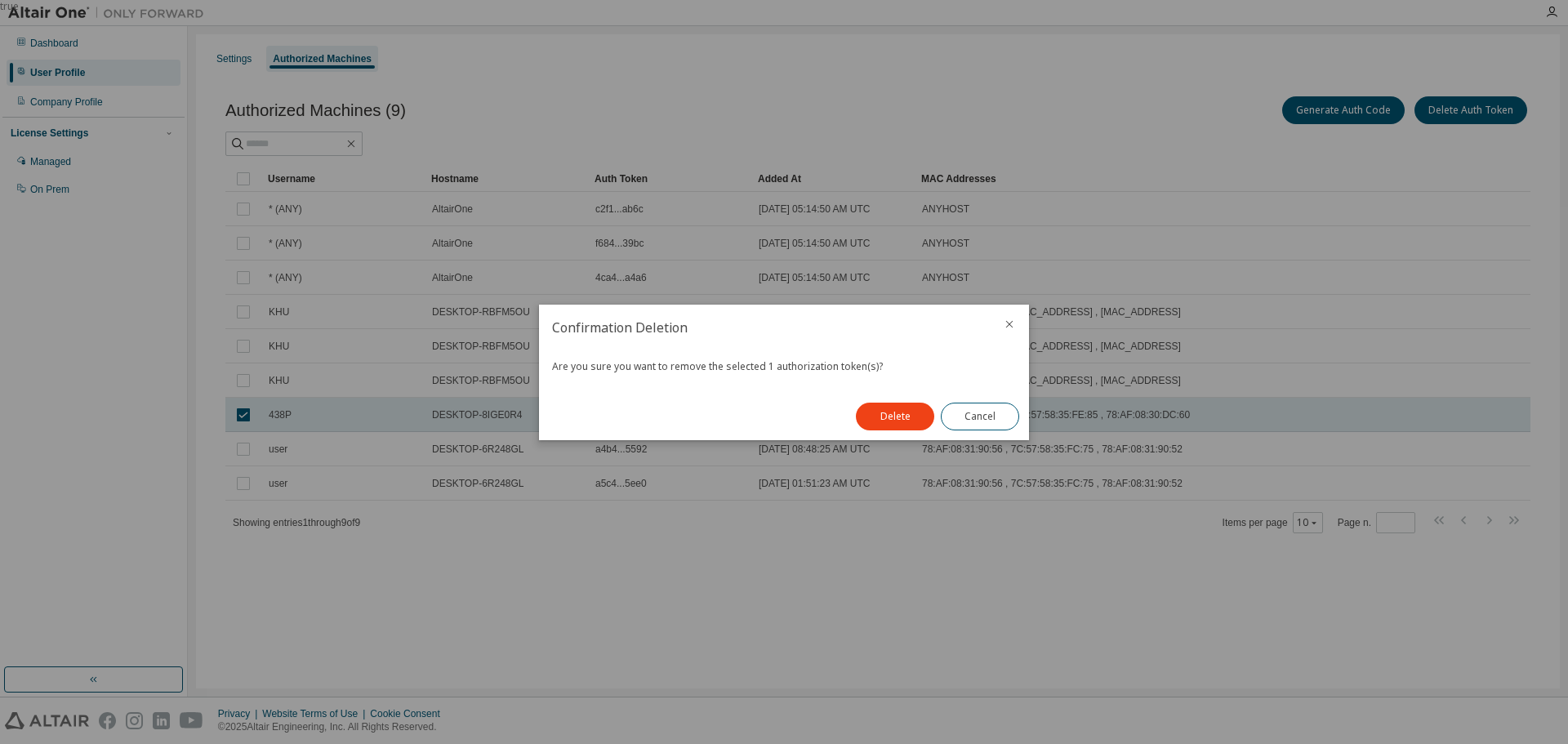
click at [1011, 325] on icon "close" at bounding box center [1009, 324] width 13 height 13
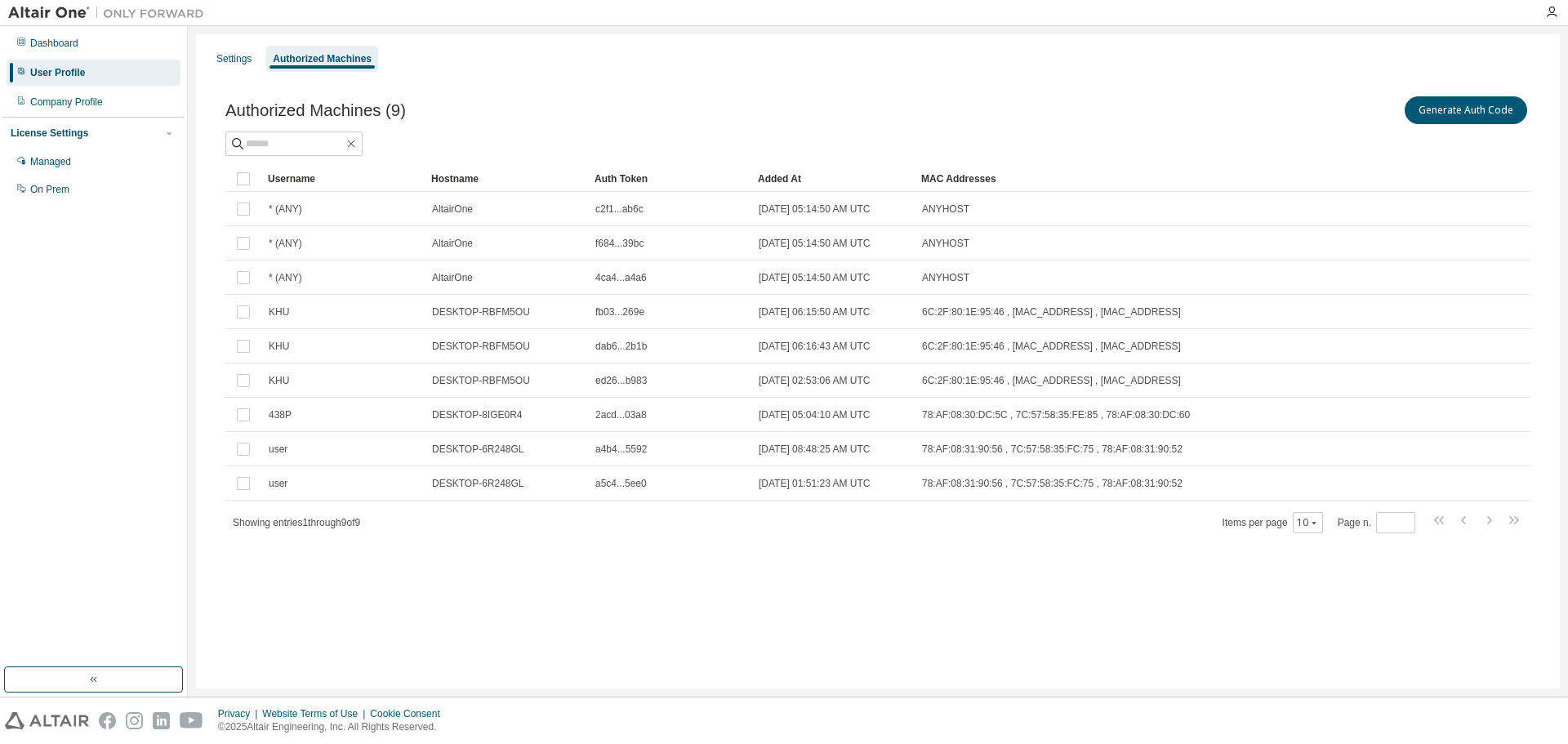
click at [744, 582] on div "Settings Authorized Machines Authorized Machines (9) Generate Auth Code Clear L…" at bounding box center [878, 361] width 1363 height 654
